Goal: Communication & Community: Answer question/provide support

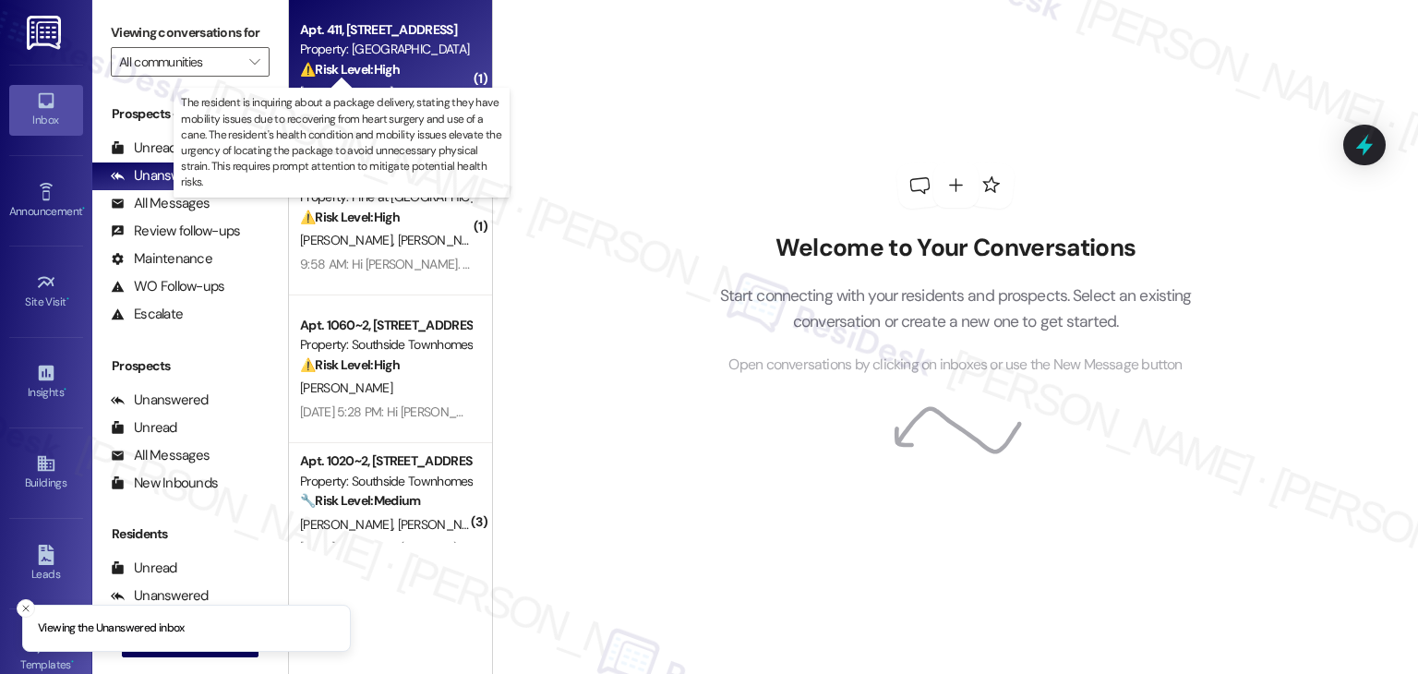
click at [328, 60] on div "⚠️ Risk Level: High The resident is inquiring about a package delivery, stating…" at bounding box center [385, 69] width 171 height 19
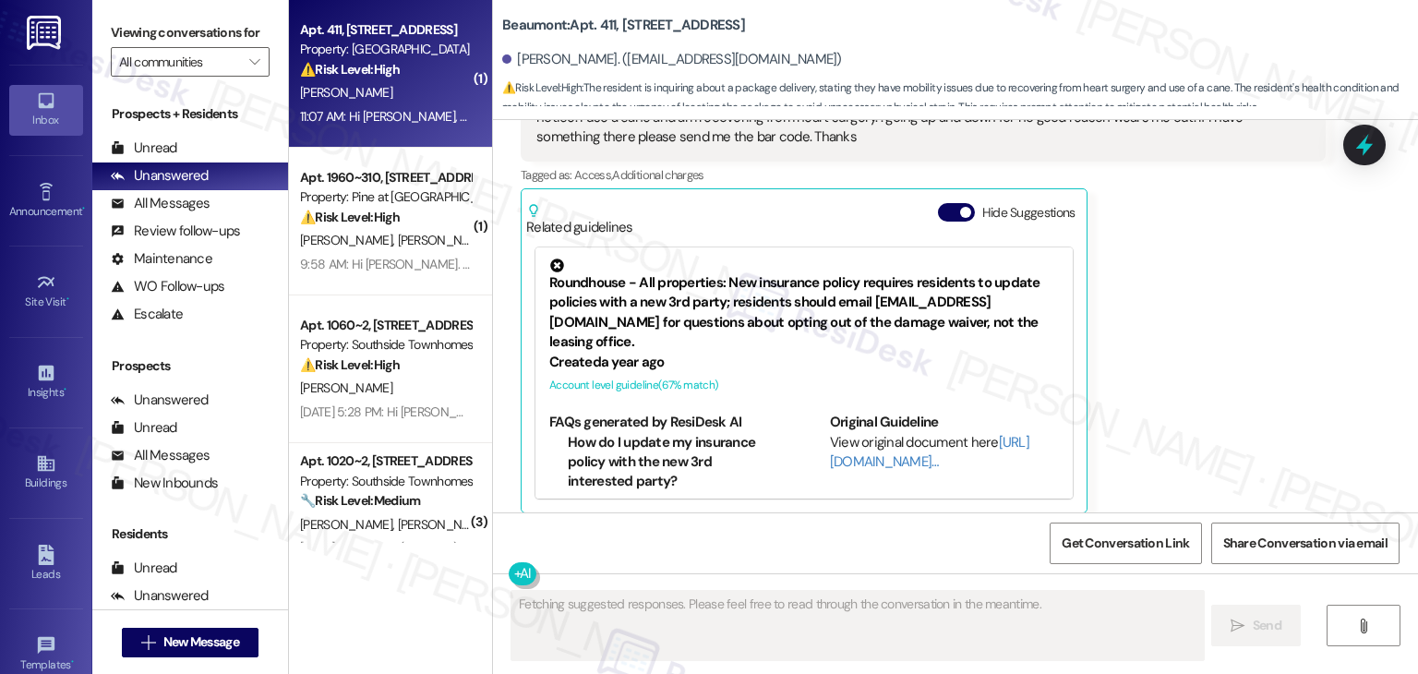
scroll to position [465, 0]
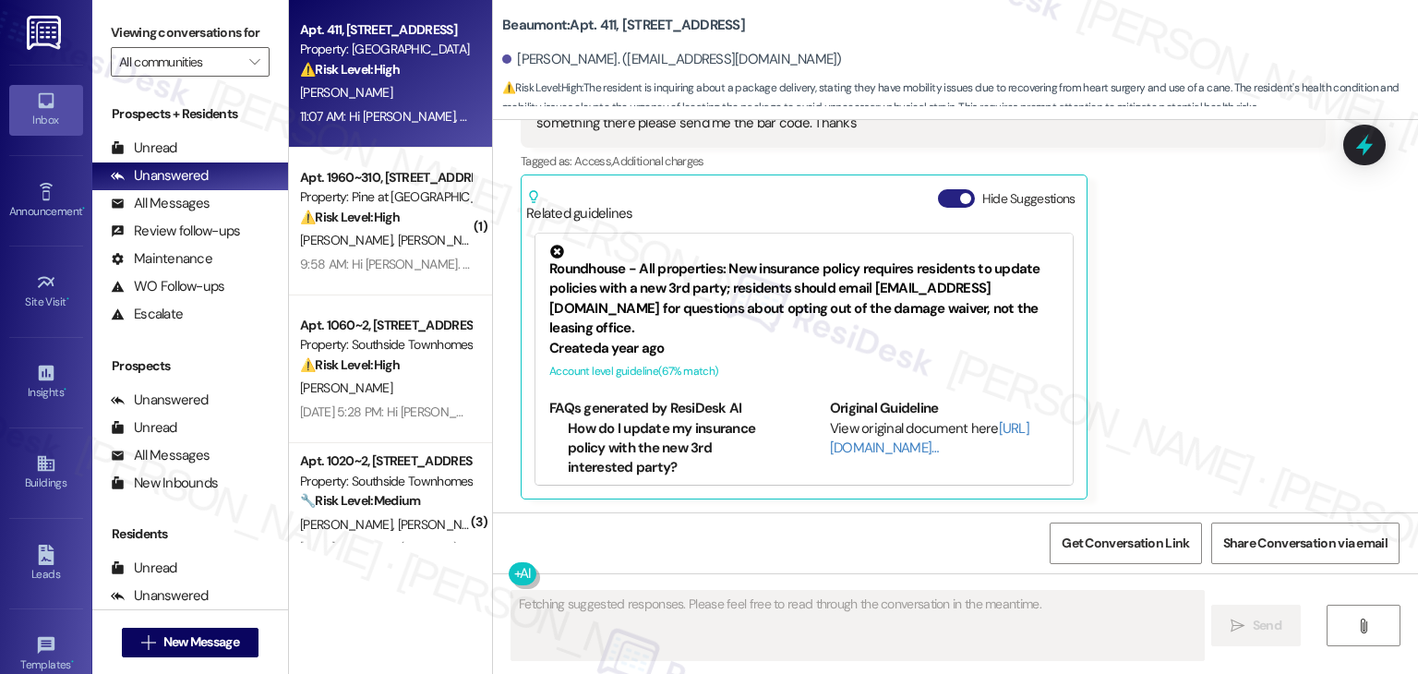
click at [938, 196] on button "Hide Suggestions" at bounding box center [956, 198] width 37 height 18
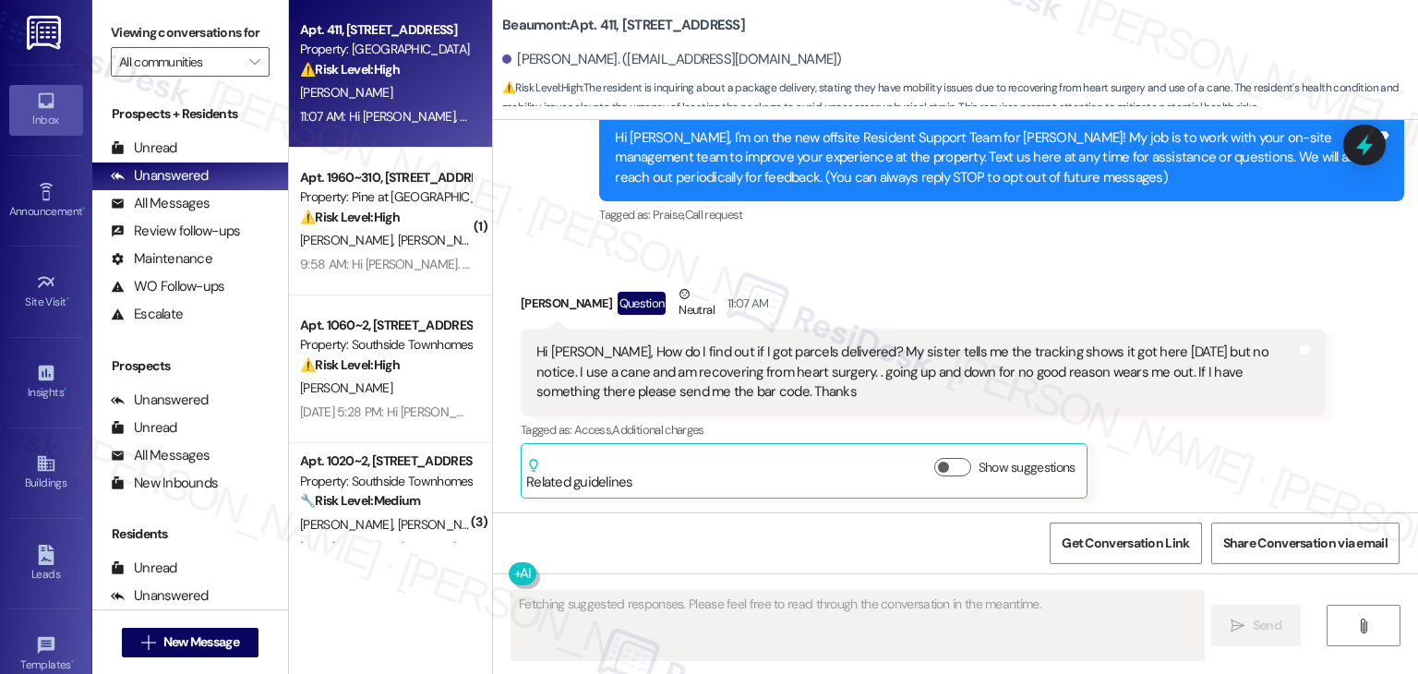
click at [961, 278] on div "Received via SMS [PERSON_NAME] Question Neutral 11:07 AM Hi [PERSON_NAME], How …" at bounding box center [923, 391] width 833 height 242
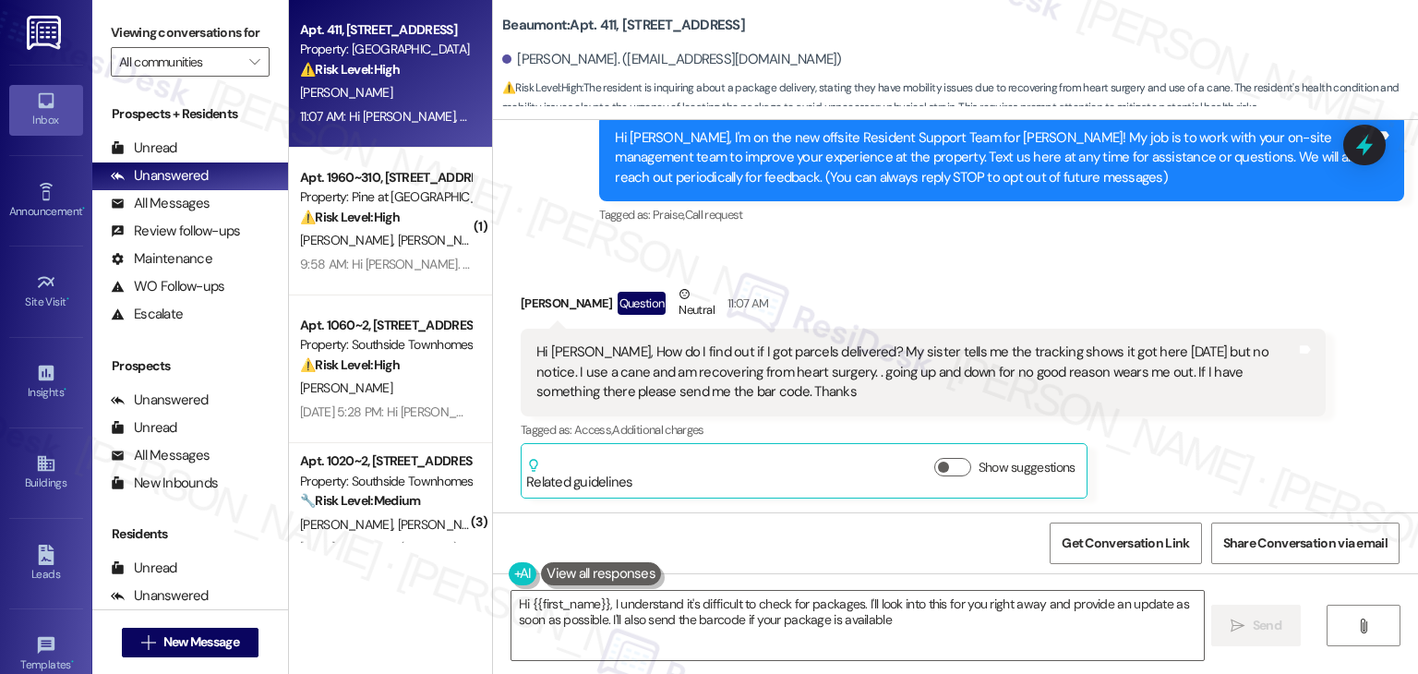
type textarea "Hi {{first_name}}, I understand it's difficult to check for packages. I'll look…"
click at [961, 278] on div "Received via SMS [PERSON_NAME] Question Neutral 11:07 AM Hi [PERSON_NAME], How …" at bounding box center [923, 391] width 833 height 242
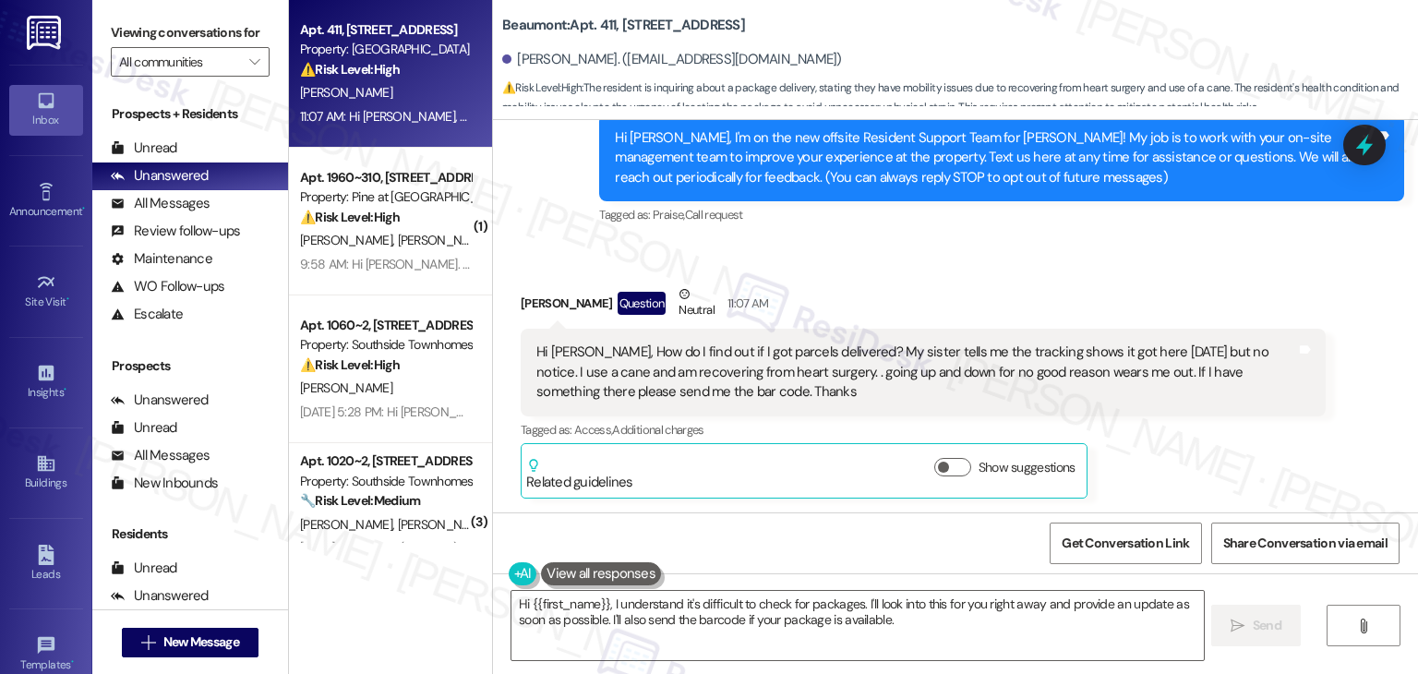
click at [960, 278] on div "Received via SMS [PERSON_NAME] Question Neutral 11:07 AM Hi [PERSON_NAME], How …" at bounding box center [923, 391] width 833 height 242
